Goal: Transaction & Acquisition: Purchase product/service

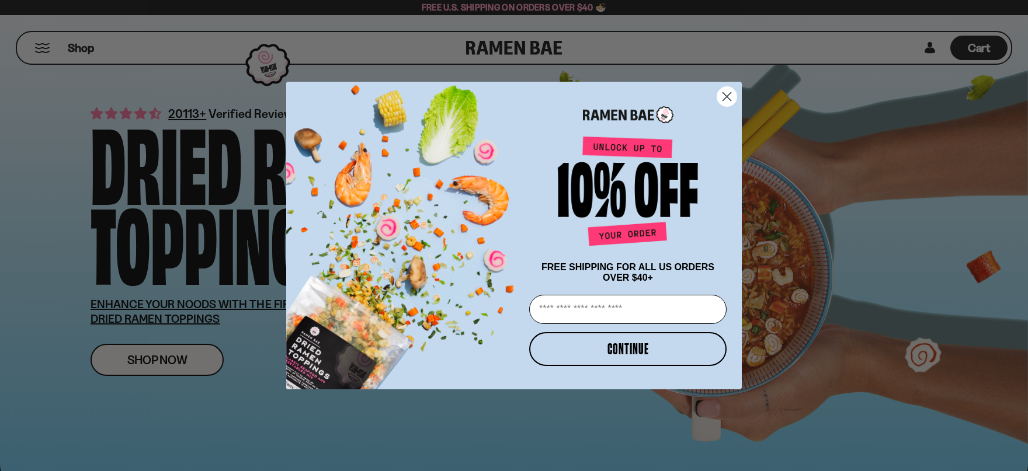
click at [727, 88] on circle "Close dialog" at bounding box center [726, 96] width 19 height 19
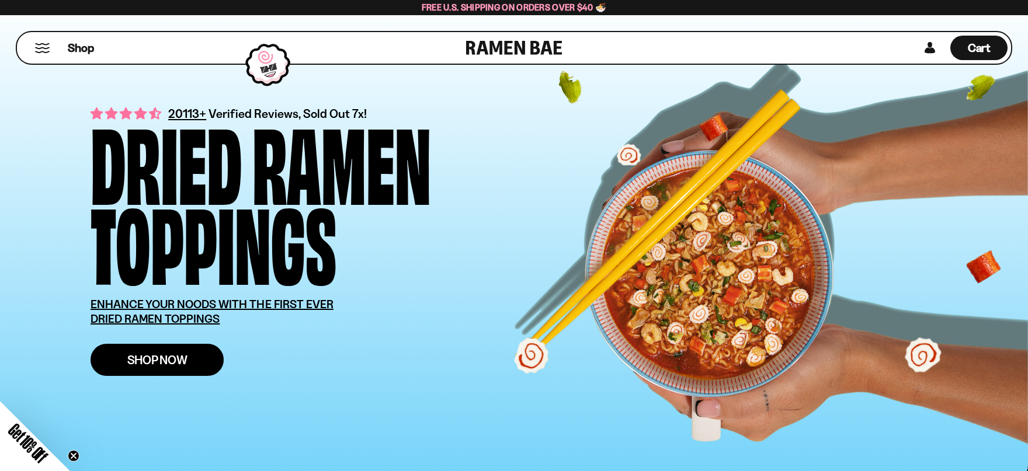
click at [169, 366] on span "Shop Now" at bounding box center [157, 360] width 60 height 12
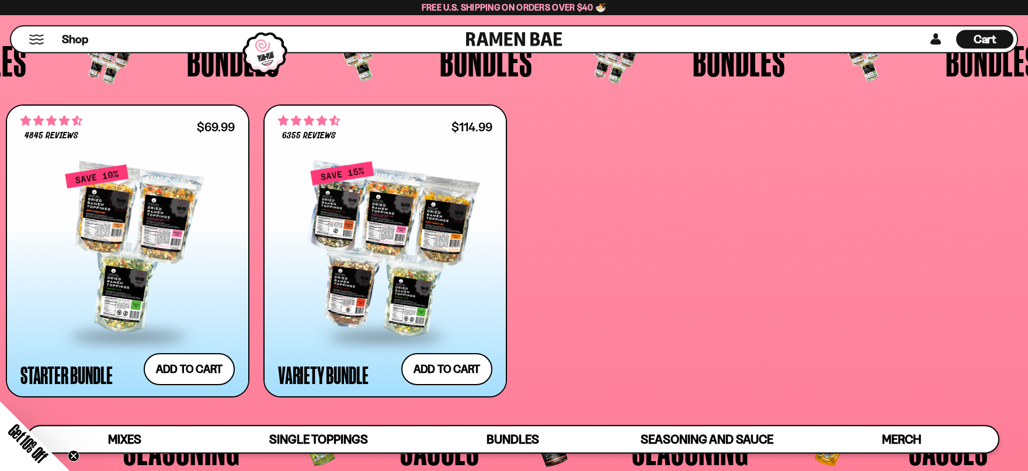
scroll to position [2762, 0]
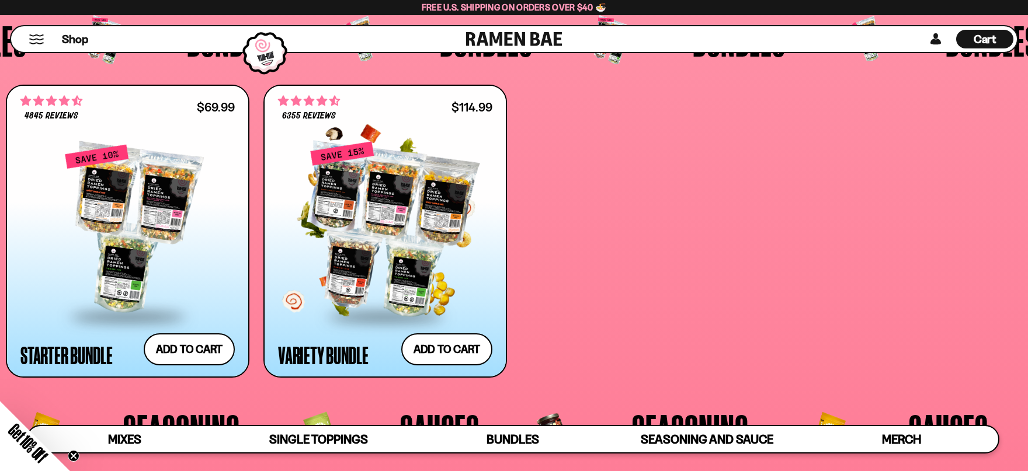
click at [344, 239] on div at bounding box center [385, 229] width 214 height 171
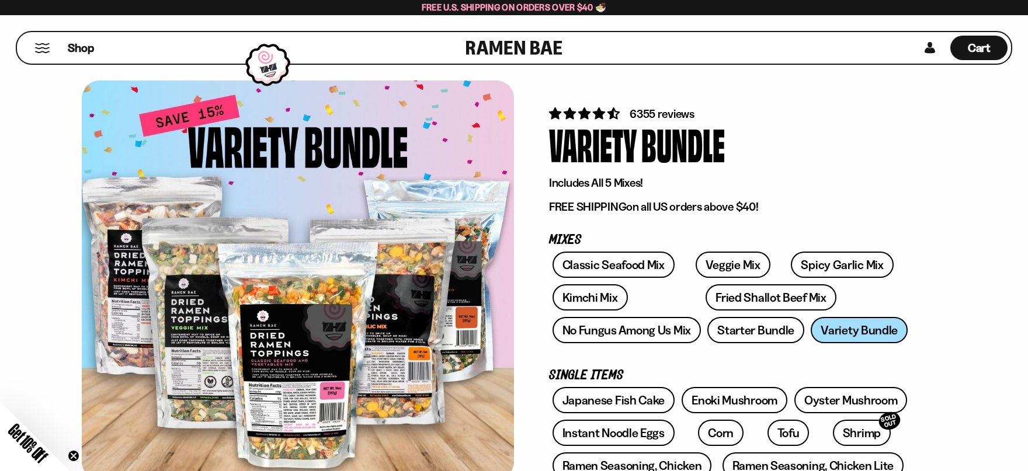
click at [44, 42] on div "Shop" at bounding box center [242, 48] width 445 height 32
click at [45, 43] on button "Mobile Menu Trigger" at bounding box center [42, 48] width 16 height 10
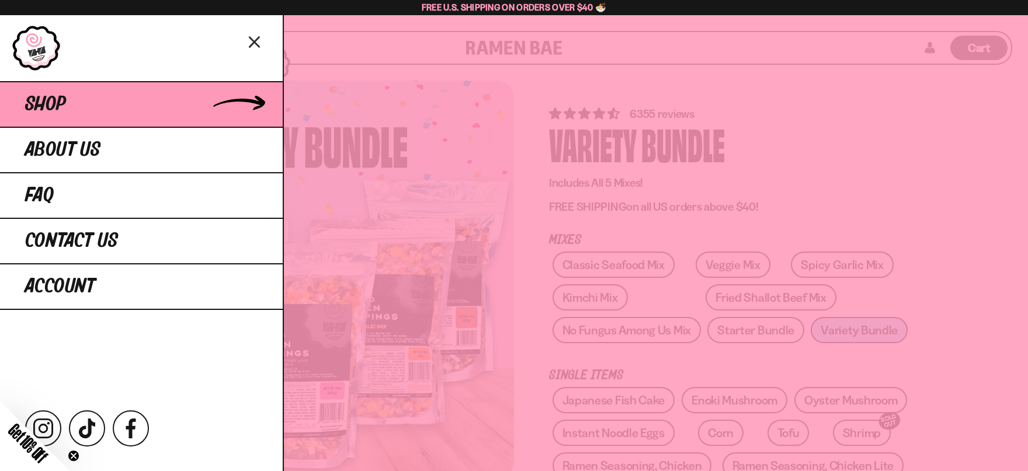
click at [50, 98] on span "Shop" at bounding box center [45, 104] width 41 height 21
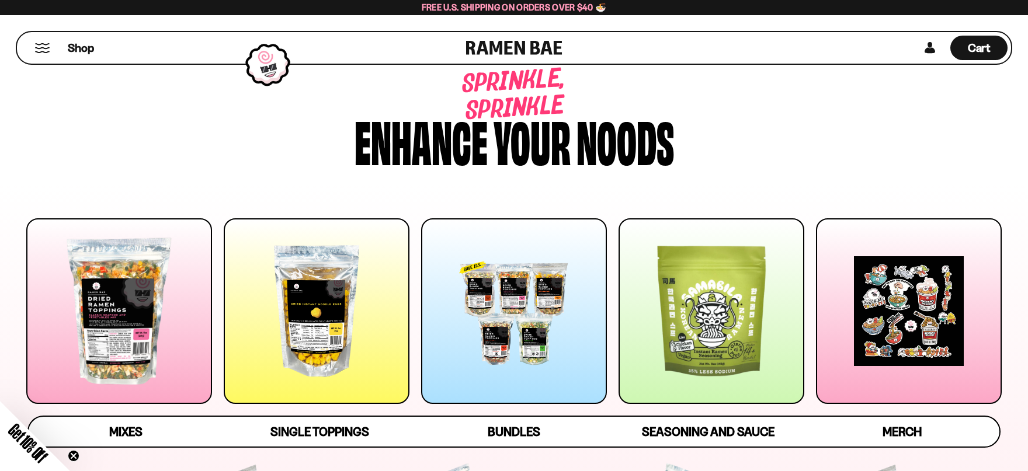
click at [112, 320] on div at bounding box center [119, 311] width 186 height 186
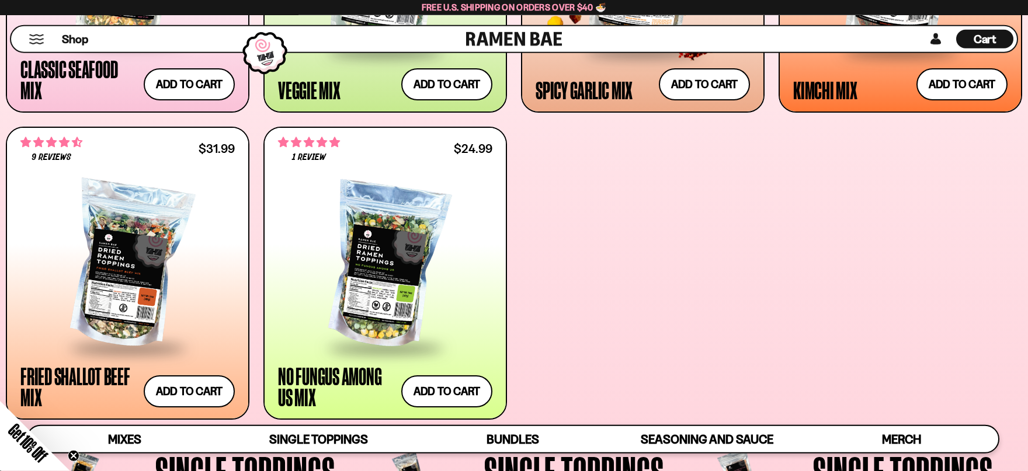
scroll to position [713, 0]
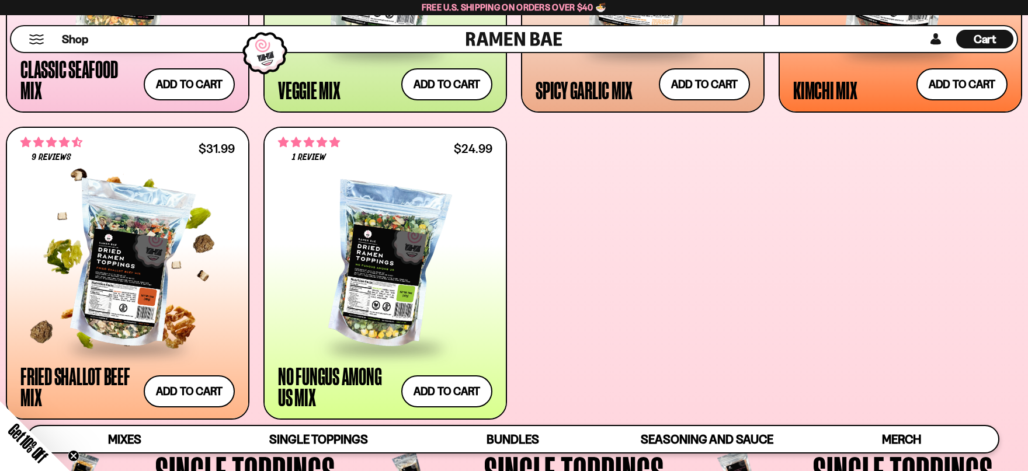
click at [156, 264] on div at bounding box center [127, 266] width 214 height 162
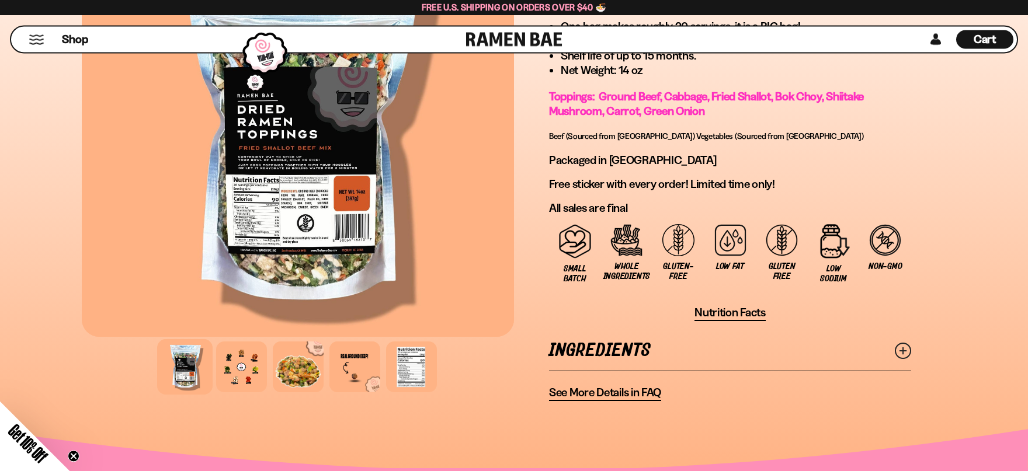
scroll to position [835, 0]
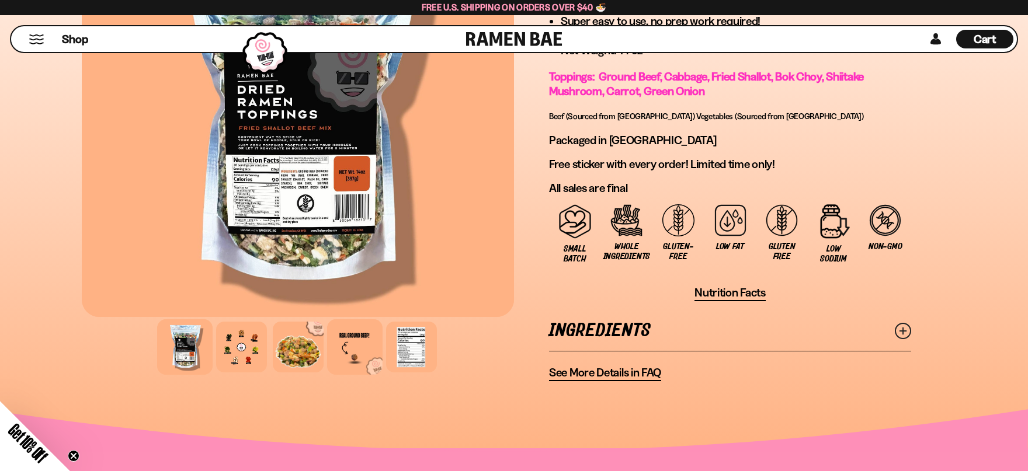
click at [375, 342] on div at bounding box center [354, 346] width 55 height 55
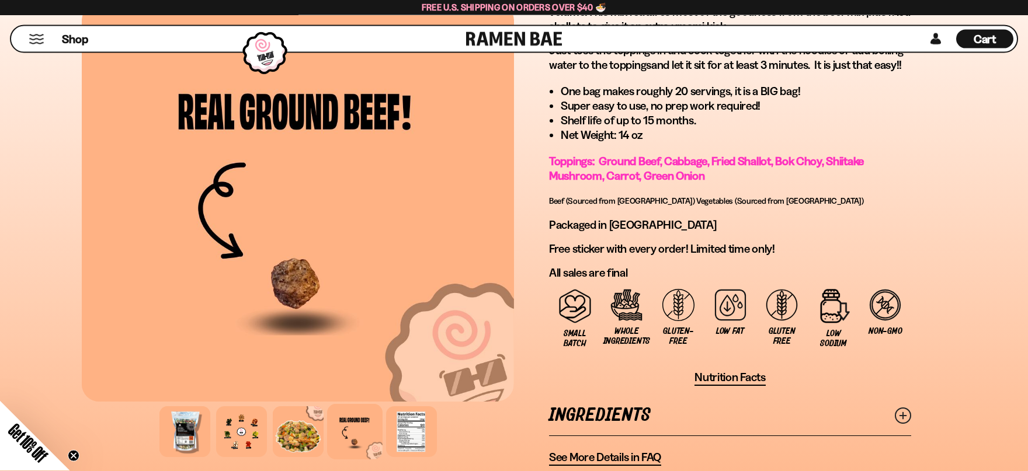
scroll to position [771, 0]
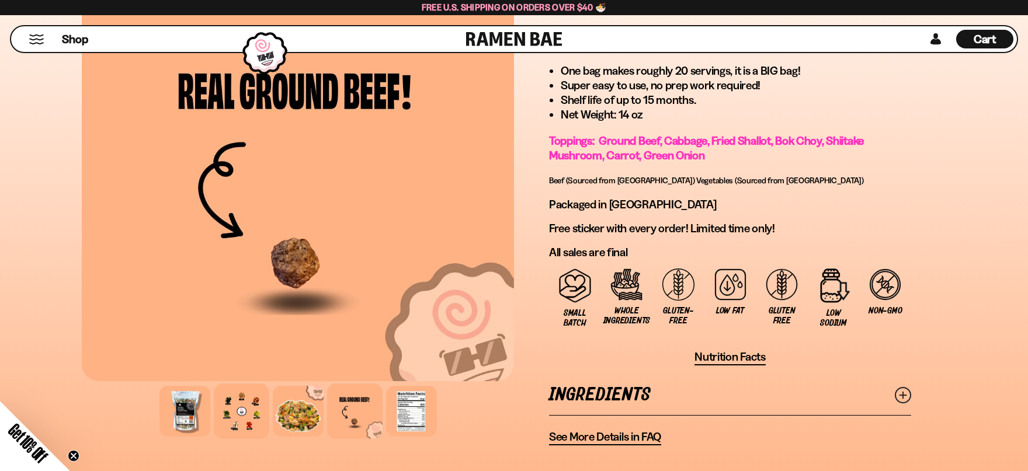
click at [252, 408] on div at bounding box center [241, 411] width 55 height 55
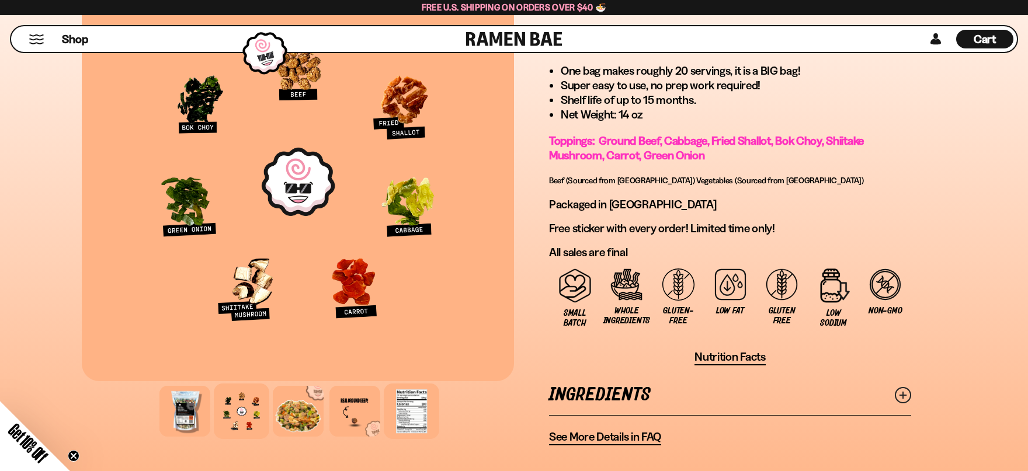
click at [415, 412] on div at bounding box center [411, 411] width 55 height 55
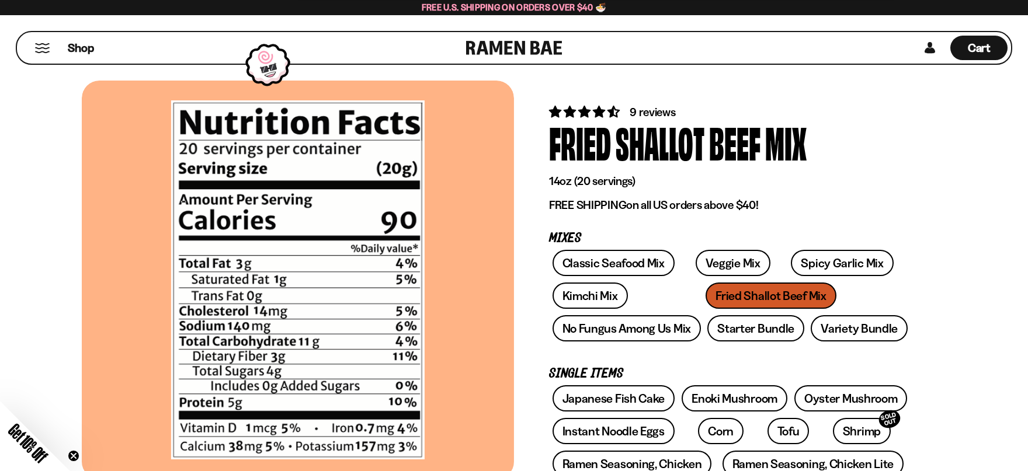
scroll to position [0, 0]
